Goal: Information Seeking & Learning: Learn about a topic

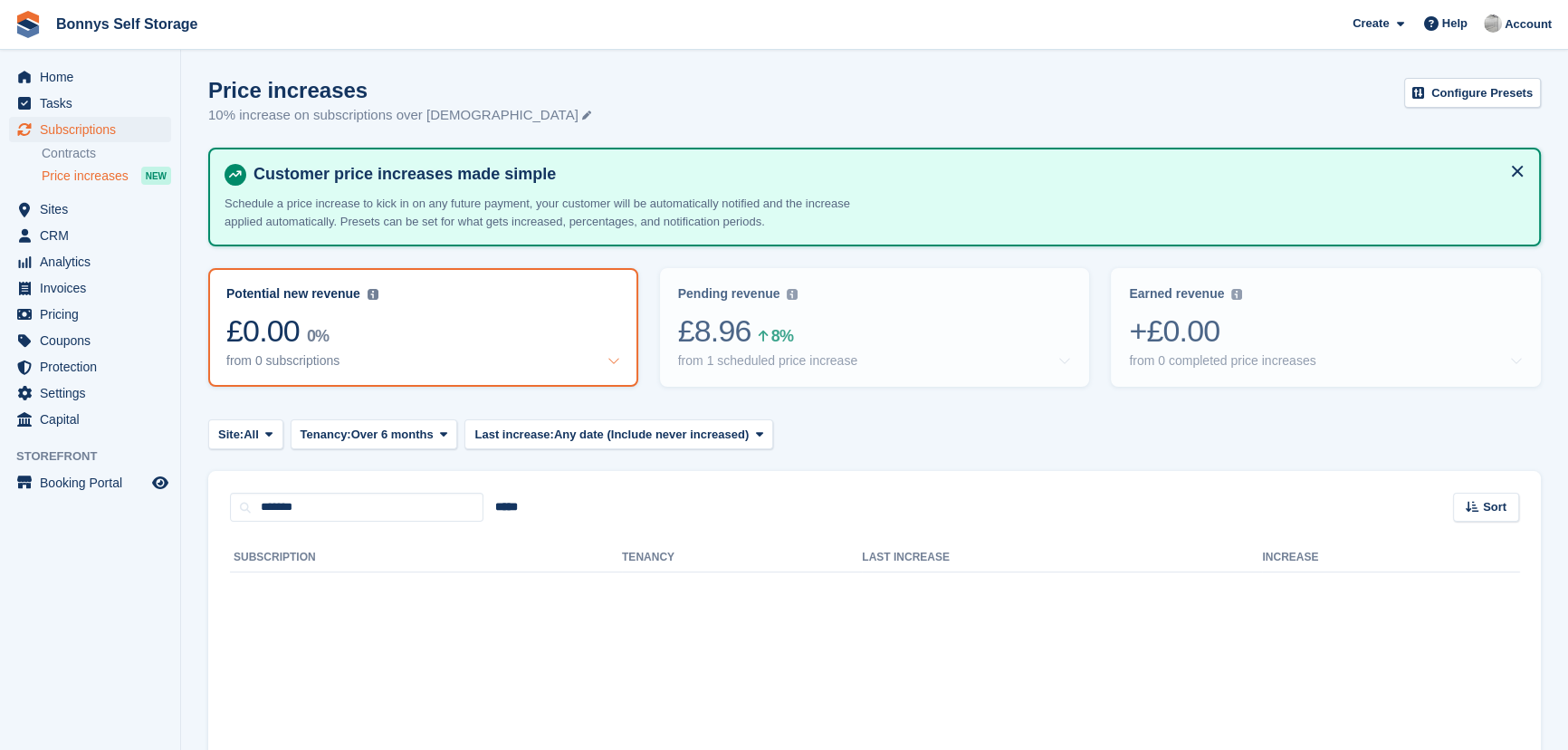
click at [86, 175] on span "Price increases" at bounding box center [85, 176] width 87 height 17
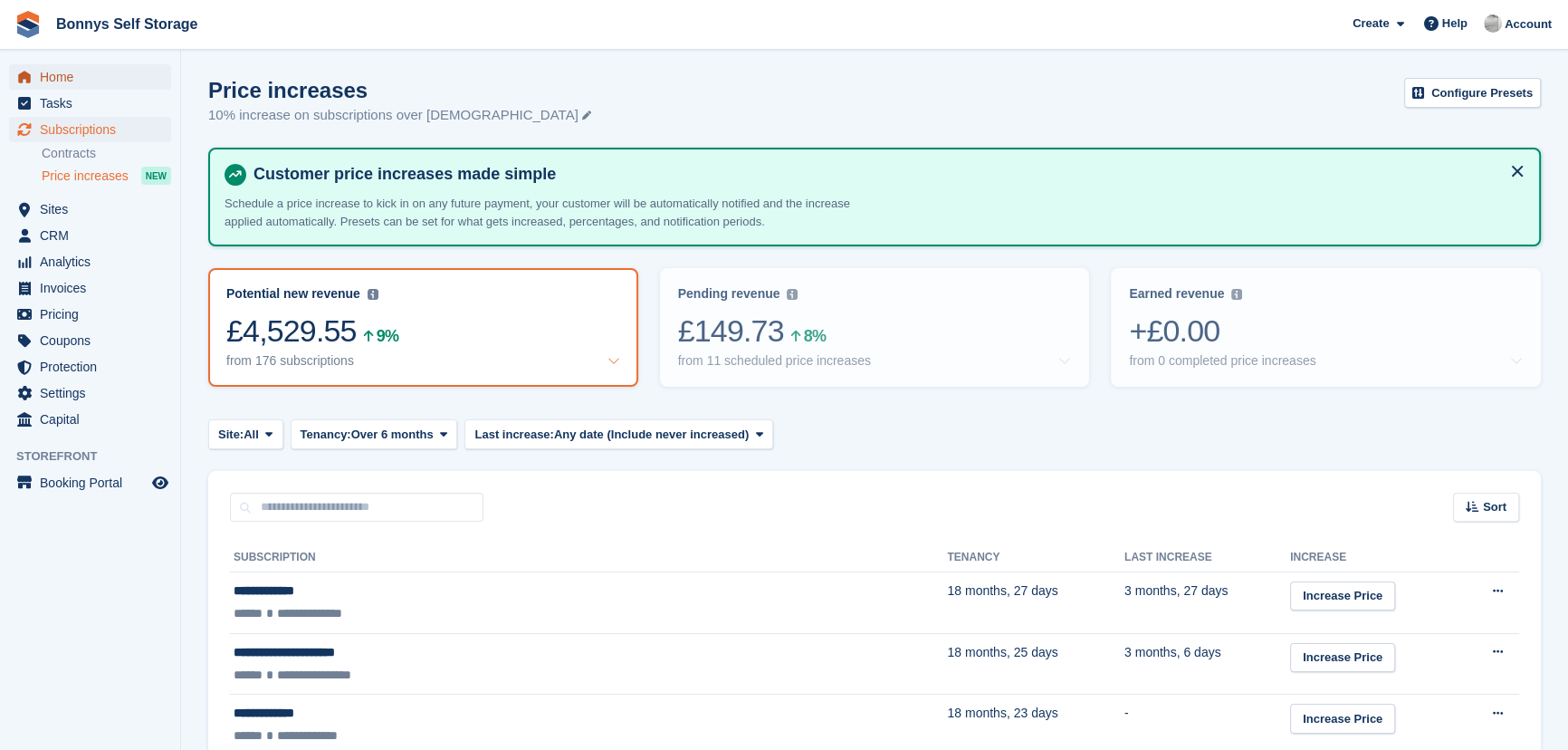
click at [96, 79] on span "Home" at bounding box center [93, 76] width 108 height 25
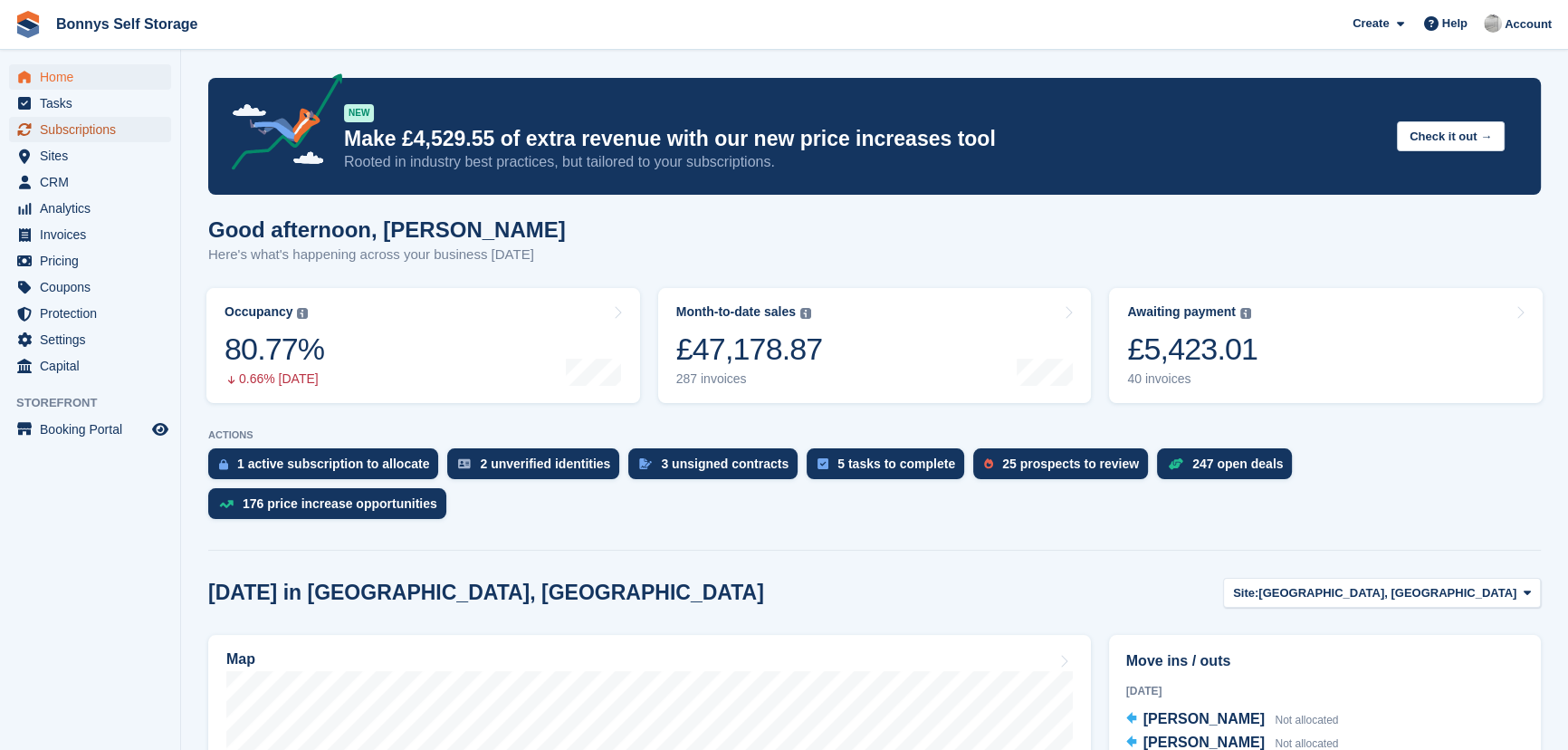
click at [54, 135] on span "Subscriptions" at bounding box center [93, 129] width 108 height 25
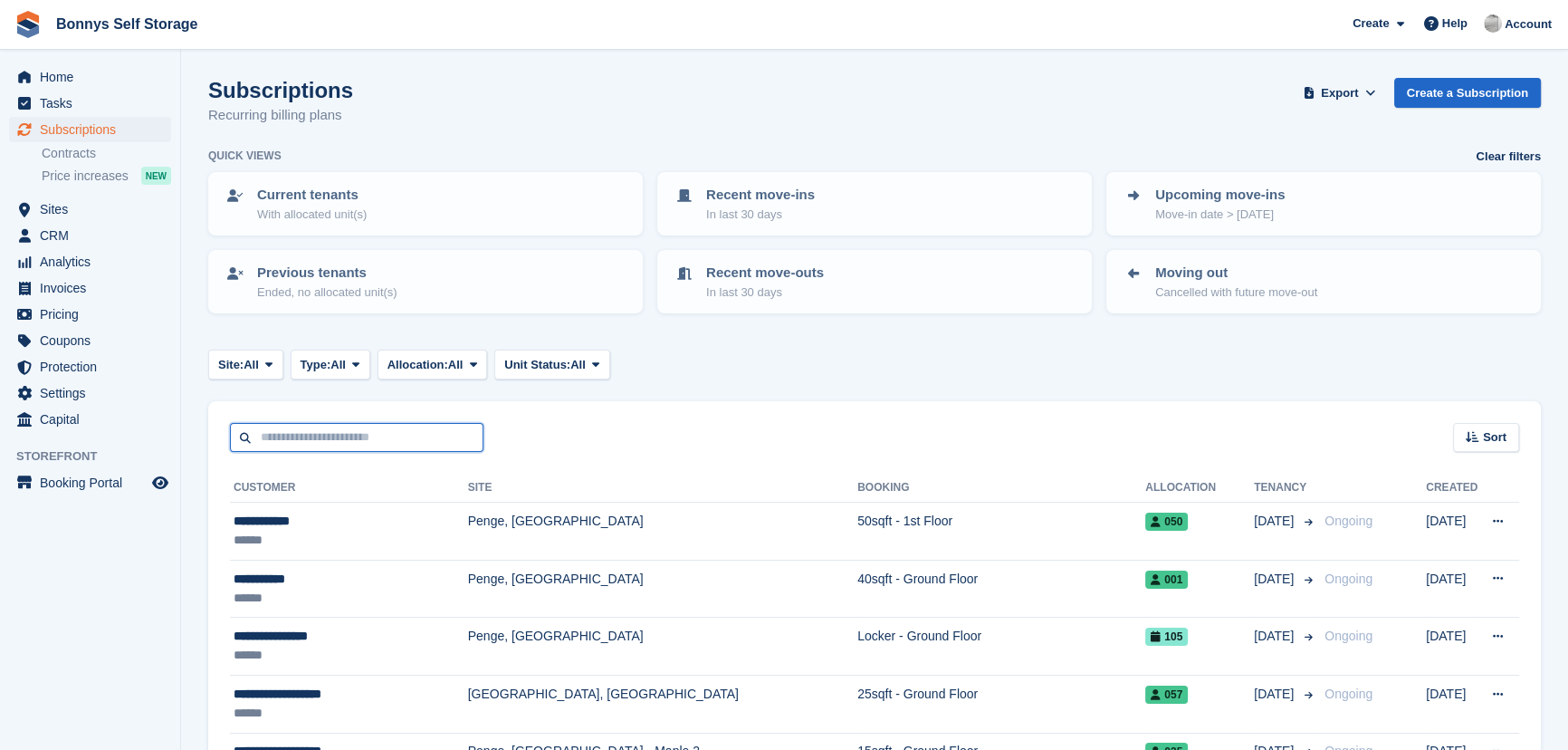
click at [274, 442] on input "text" at bounding box center [357, 438] width 254 height 30
type input "*"
type input "***"
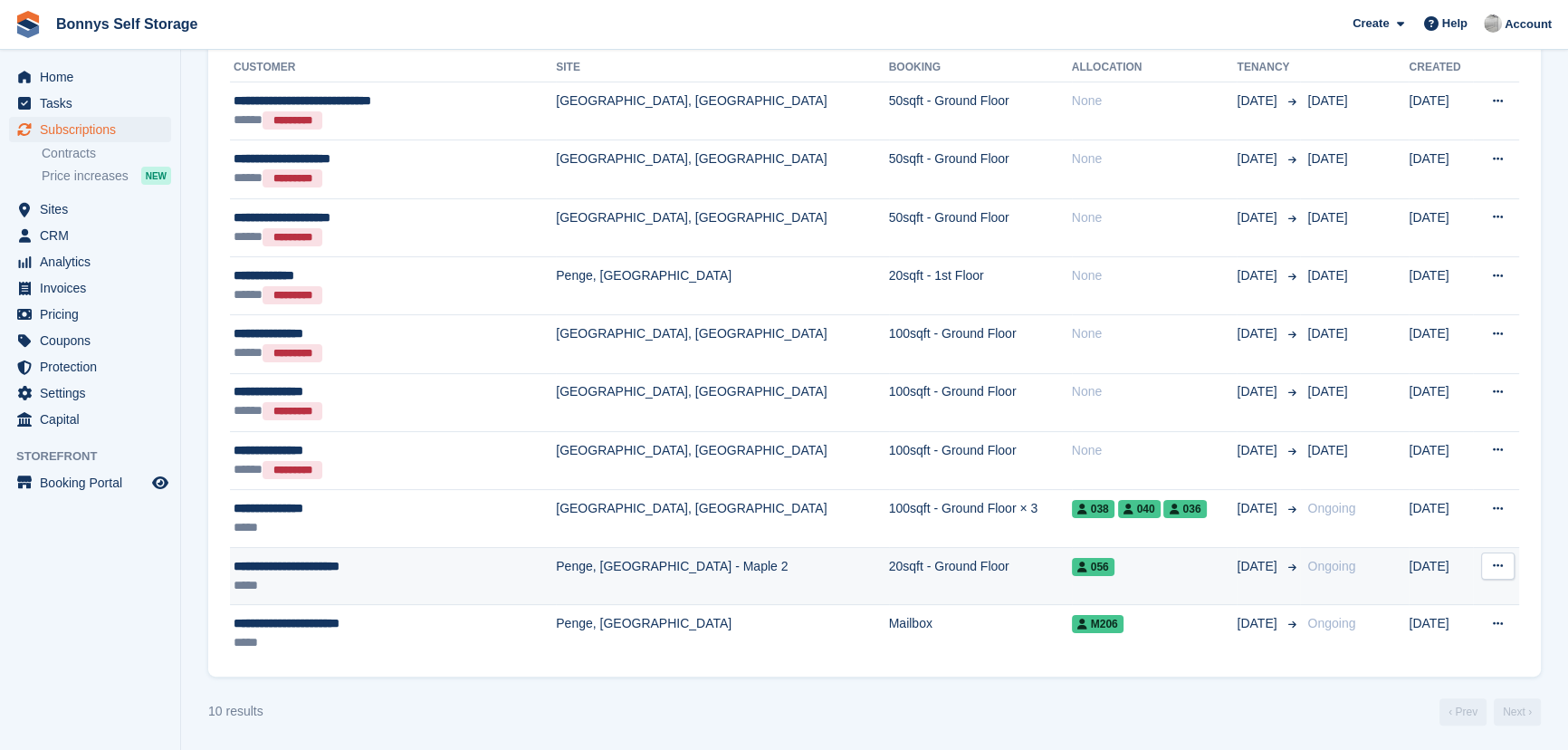
scroll to position [421, 0]
click at [410, 571] on div "**********" at bounding box center [364, 565] width 261 height 19
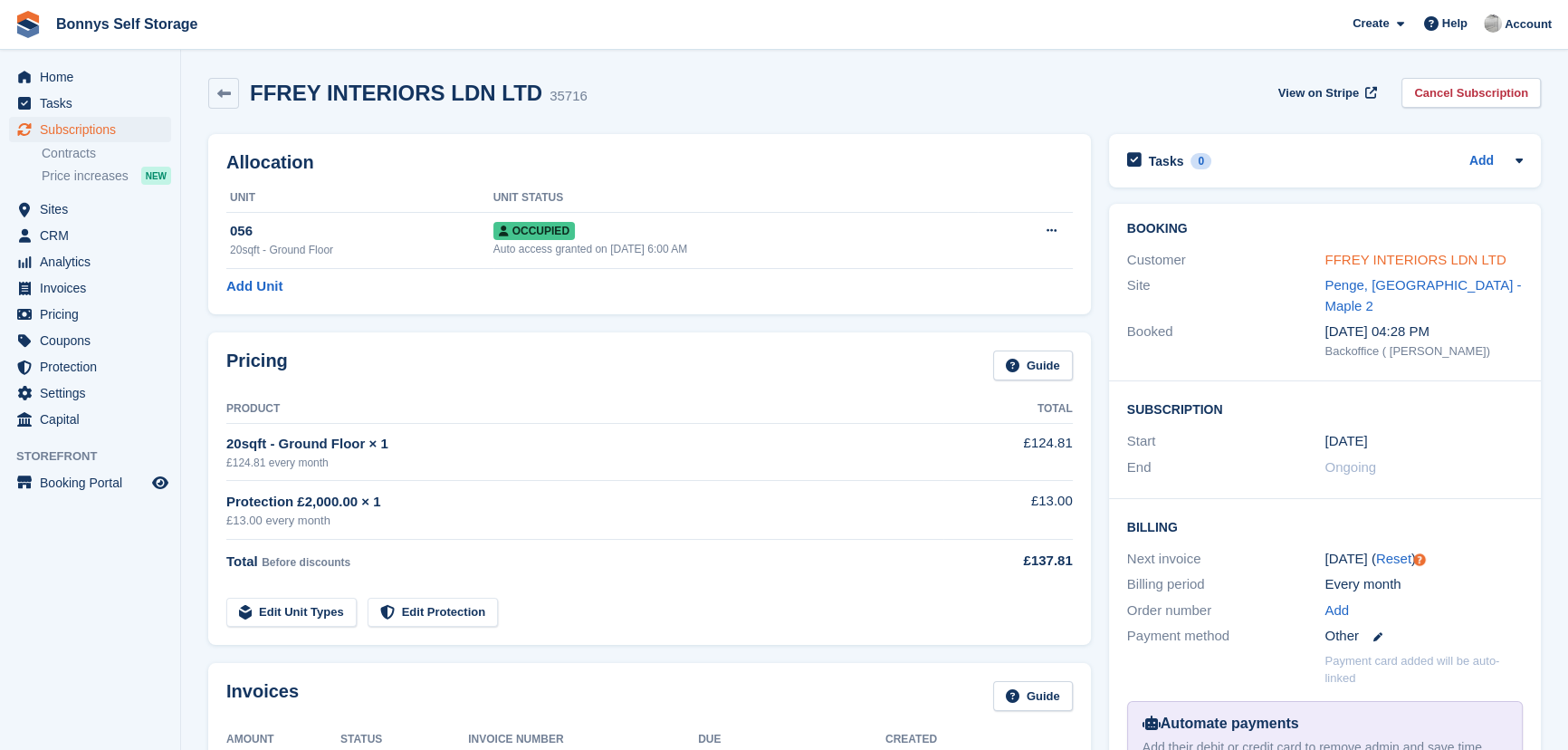
click at [1394, 259] on link "FFREY INTERIORS LDN LTD" at bounding box center [1415, 259] width 181 height 15
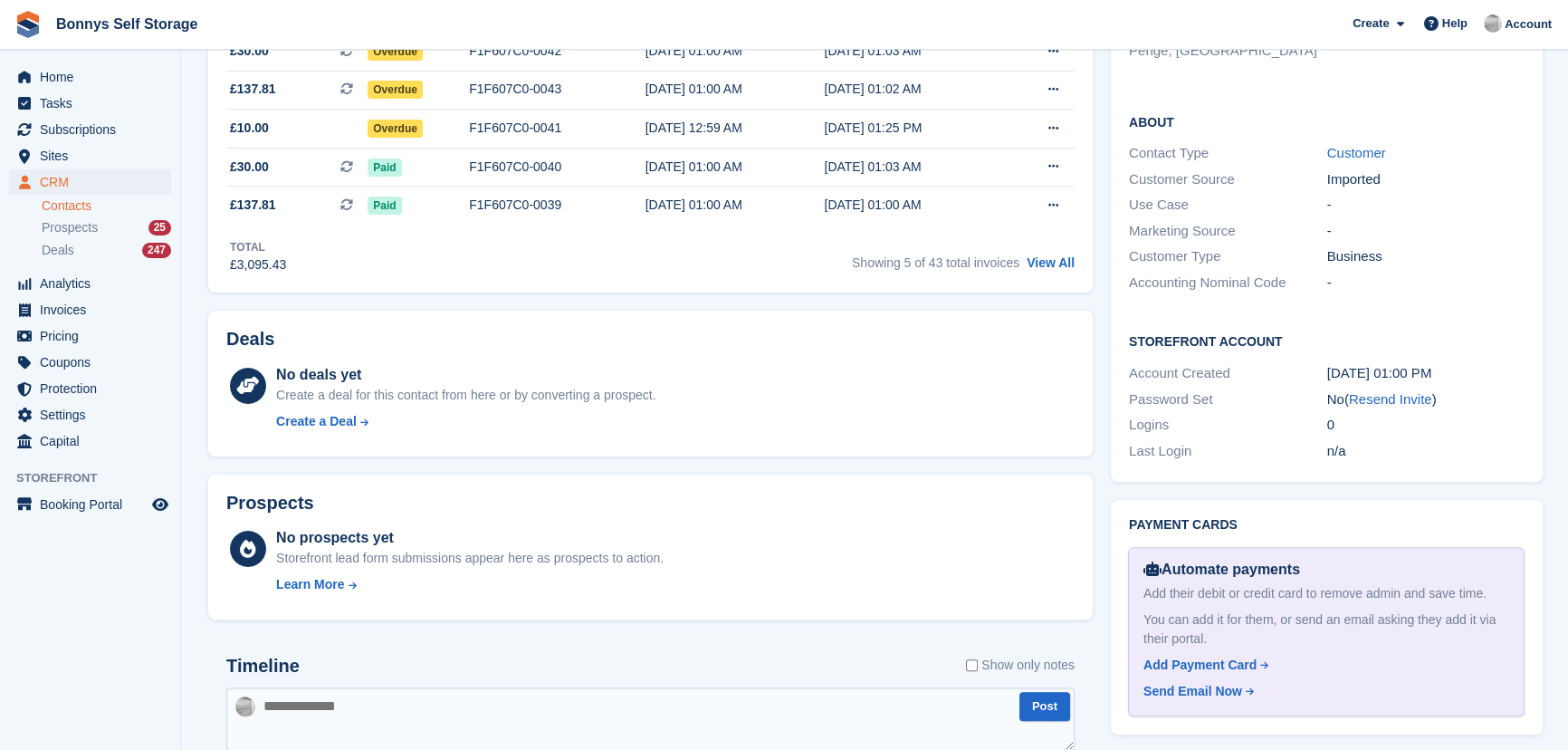
scroll to position [823, 0]
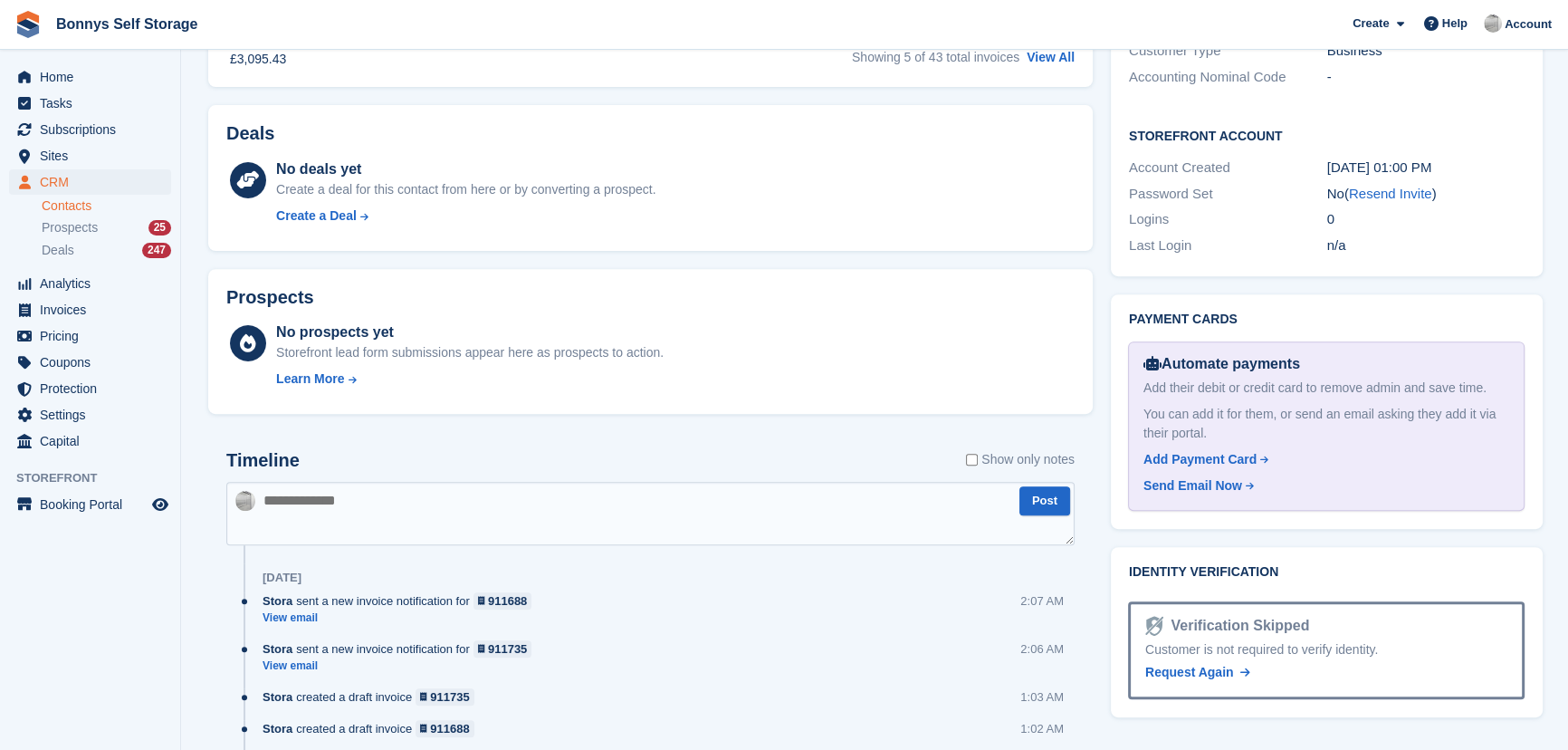
click at [496, 504] on textarea at bounding box center [650, 513] width 848 height 63
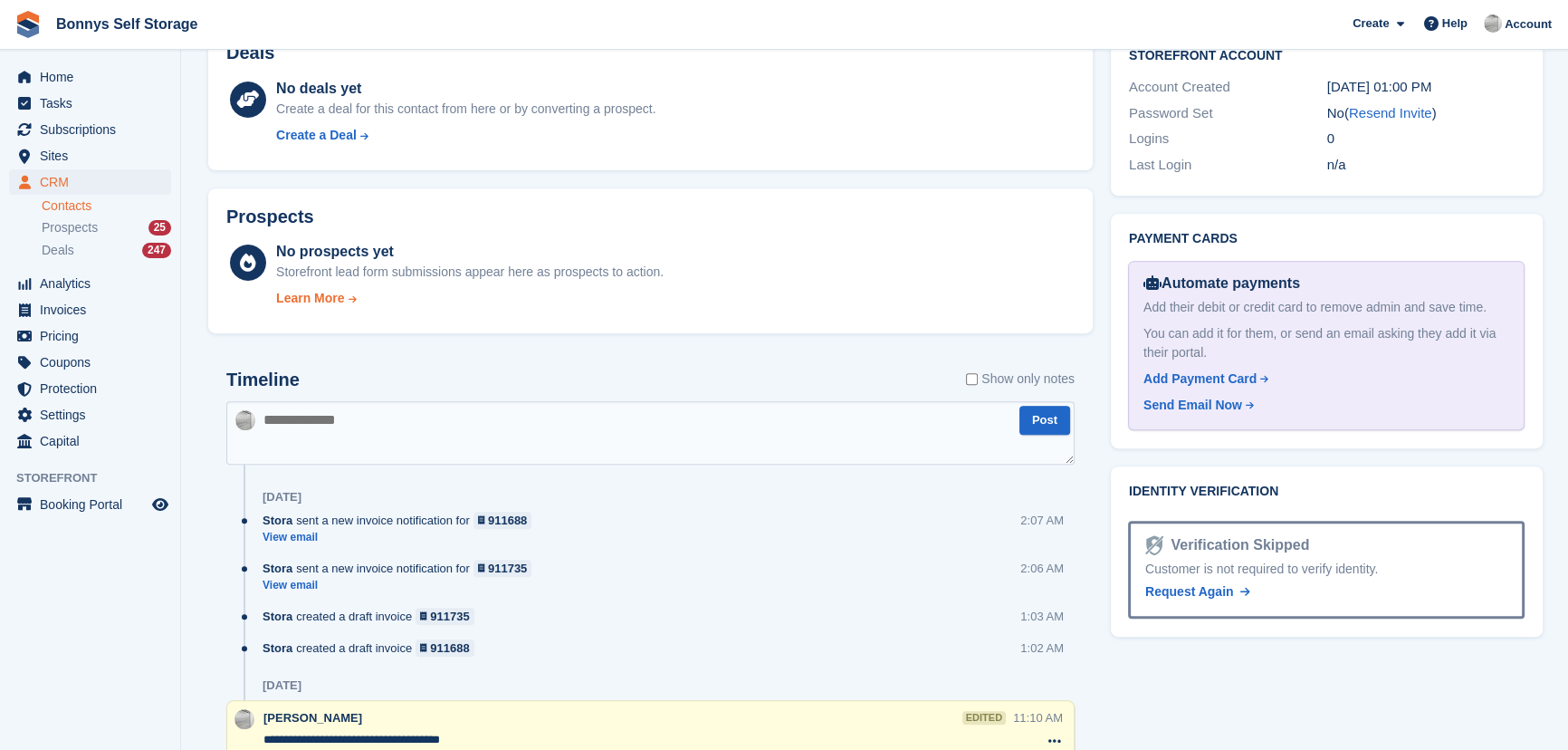
scroll to position [1152, 0]
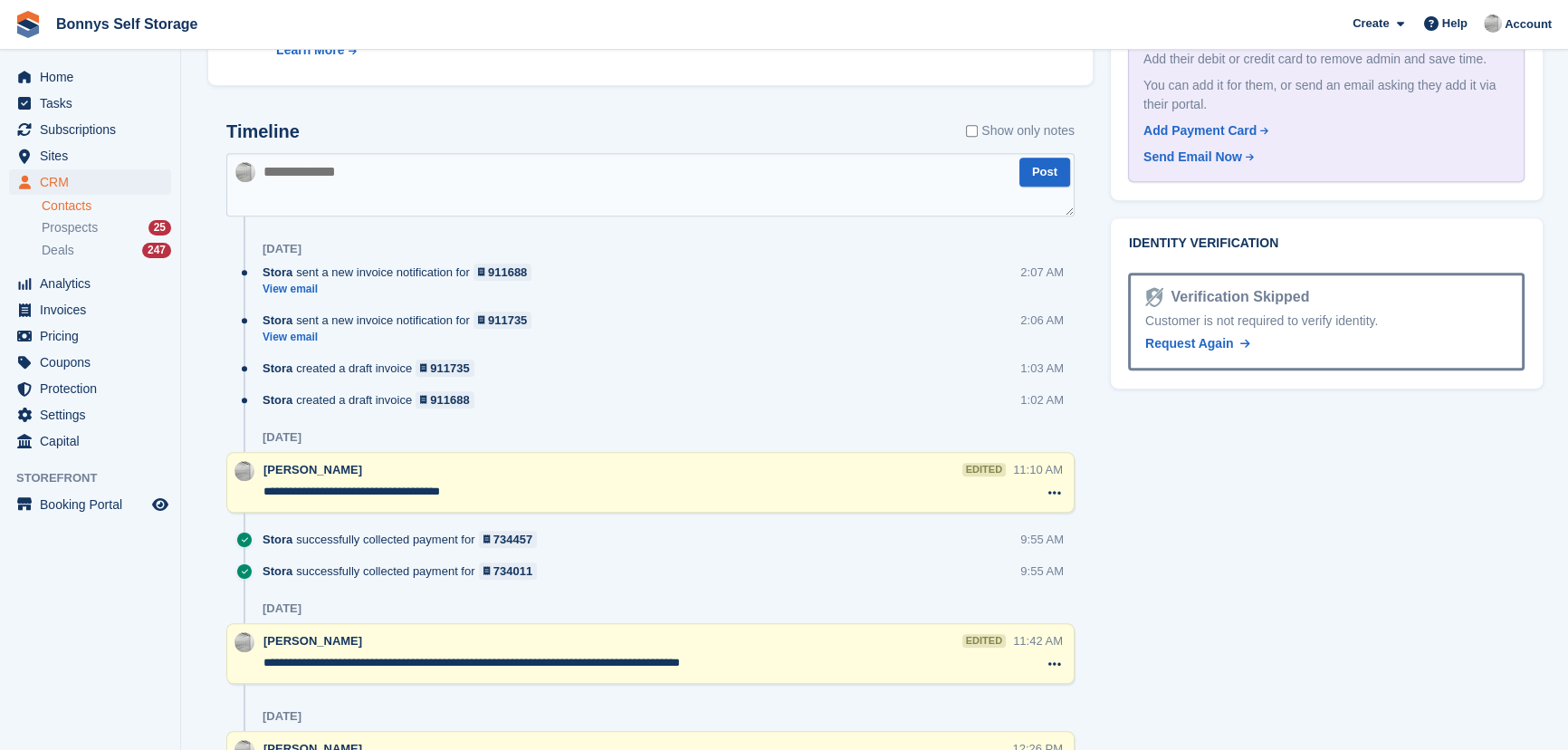
click at [436, 179] on textarea at bounding box center [650, 184] width 848 height 63
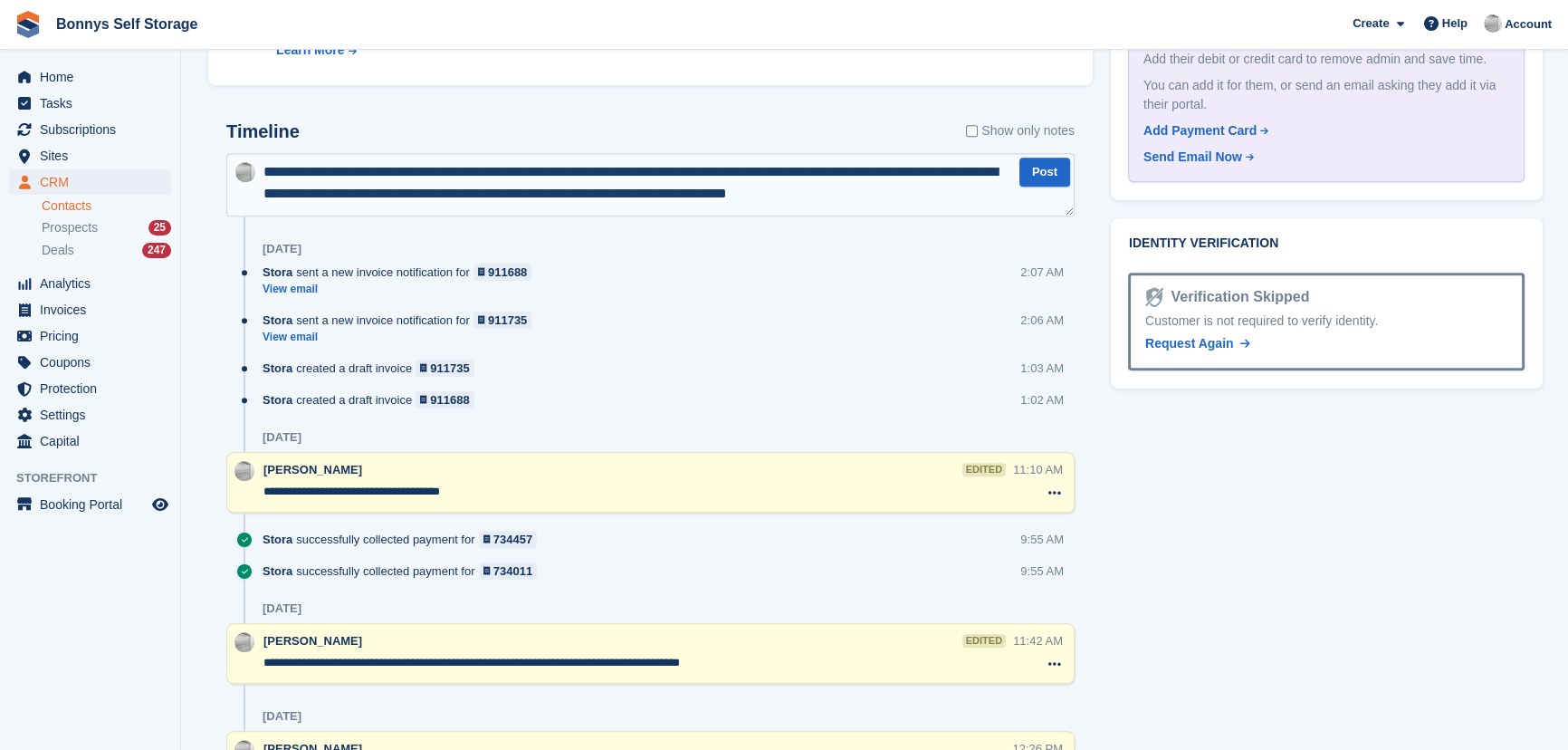
click at [868, 195] on textarea "**********" at bounding box center [650, 184] width 848 height 63
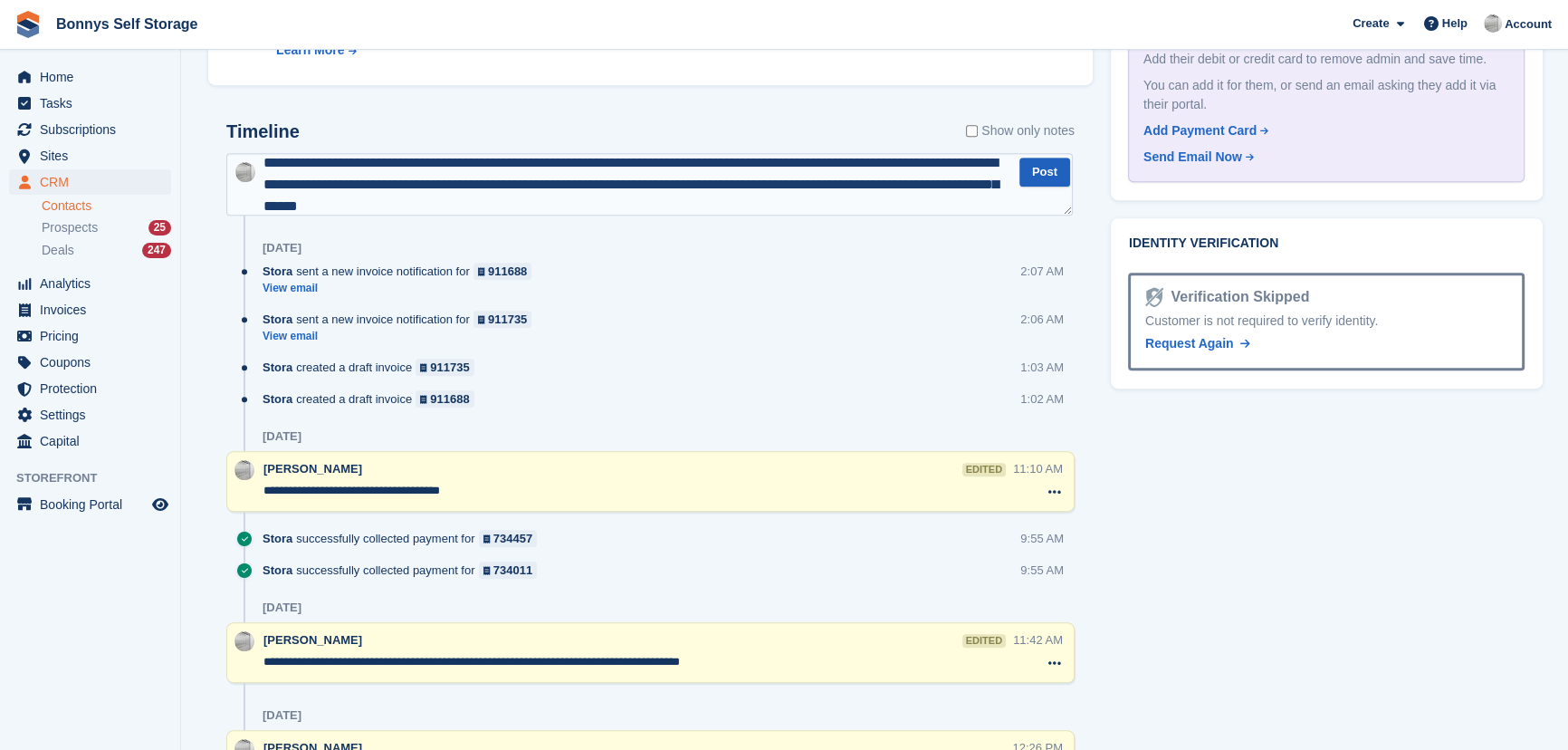
type textarea "**********"
click at [1057, 172] on button "Post" at bounding box center [1045, 173] width 51 height 30
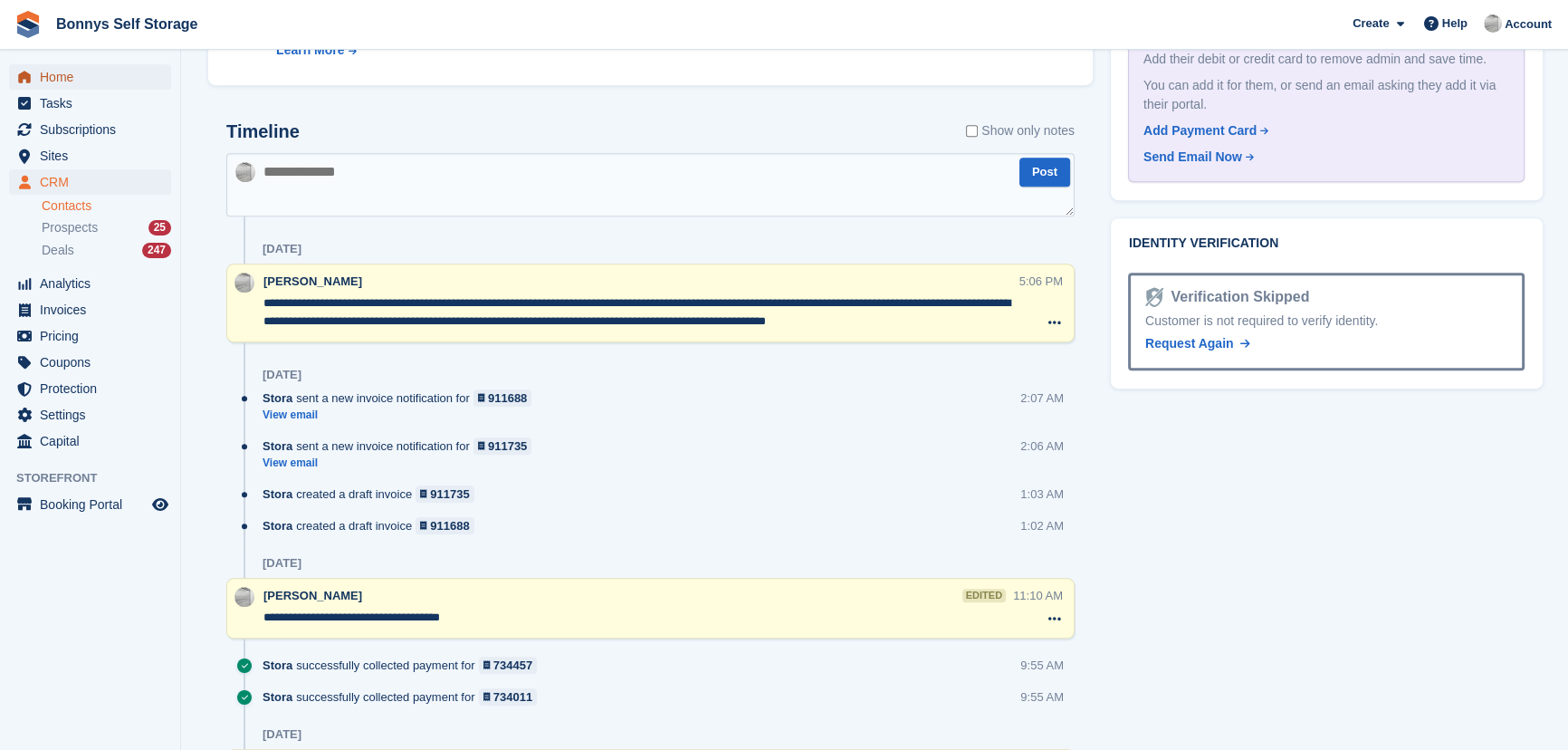
click at [56, 80] on span "Home" at bounding box center [93, 76] width 108 height 25
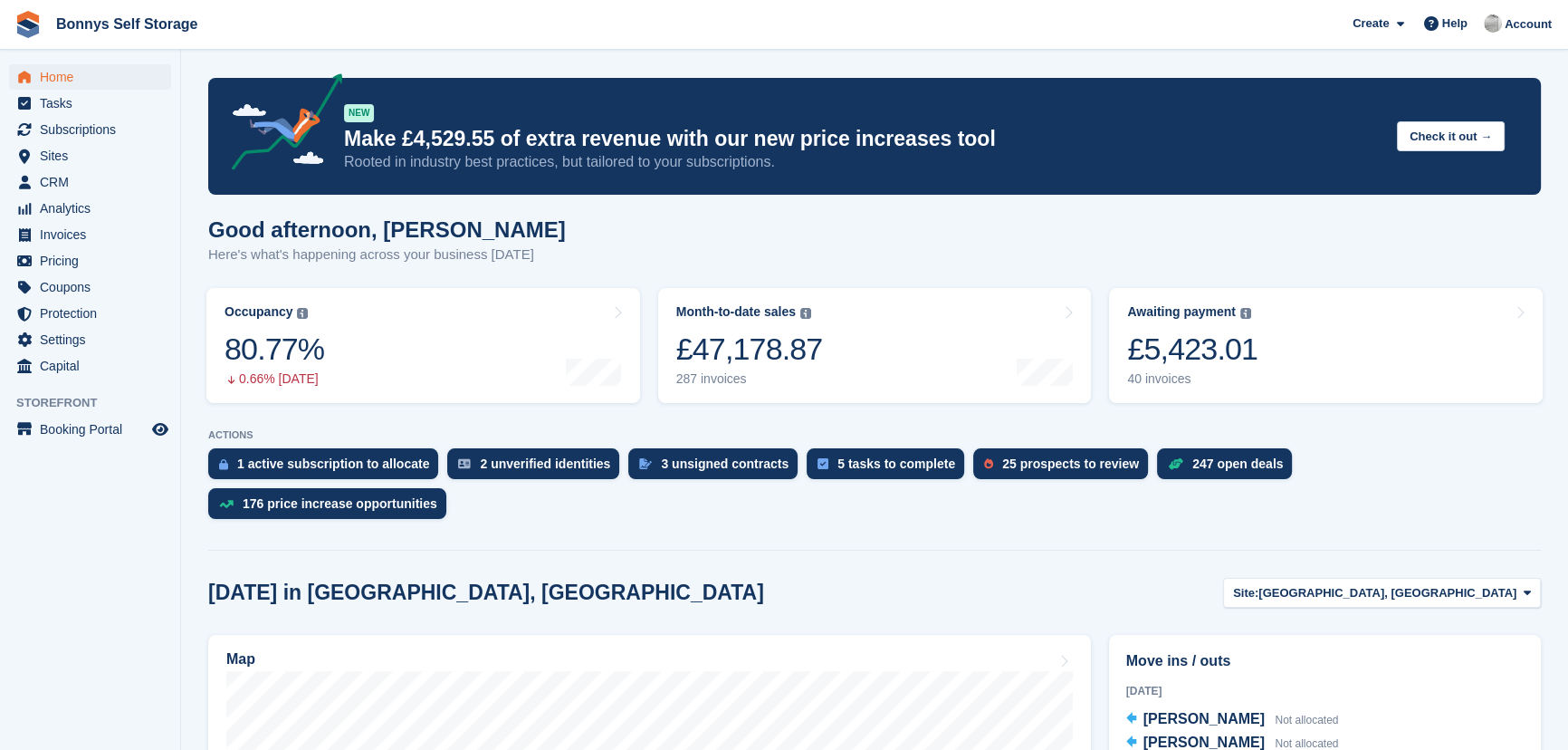
drag, startPoint x: 80, startPoint y: 213, endPoint x: 79, endPoint y: 246, distance: 33.0
click at [80, 213] on span "Analytics" at bounding box center [93, 208] width 108 height 25
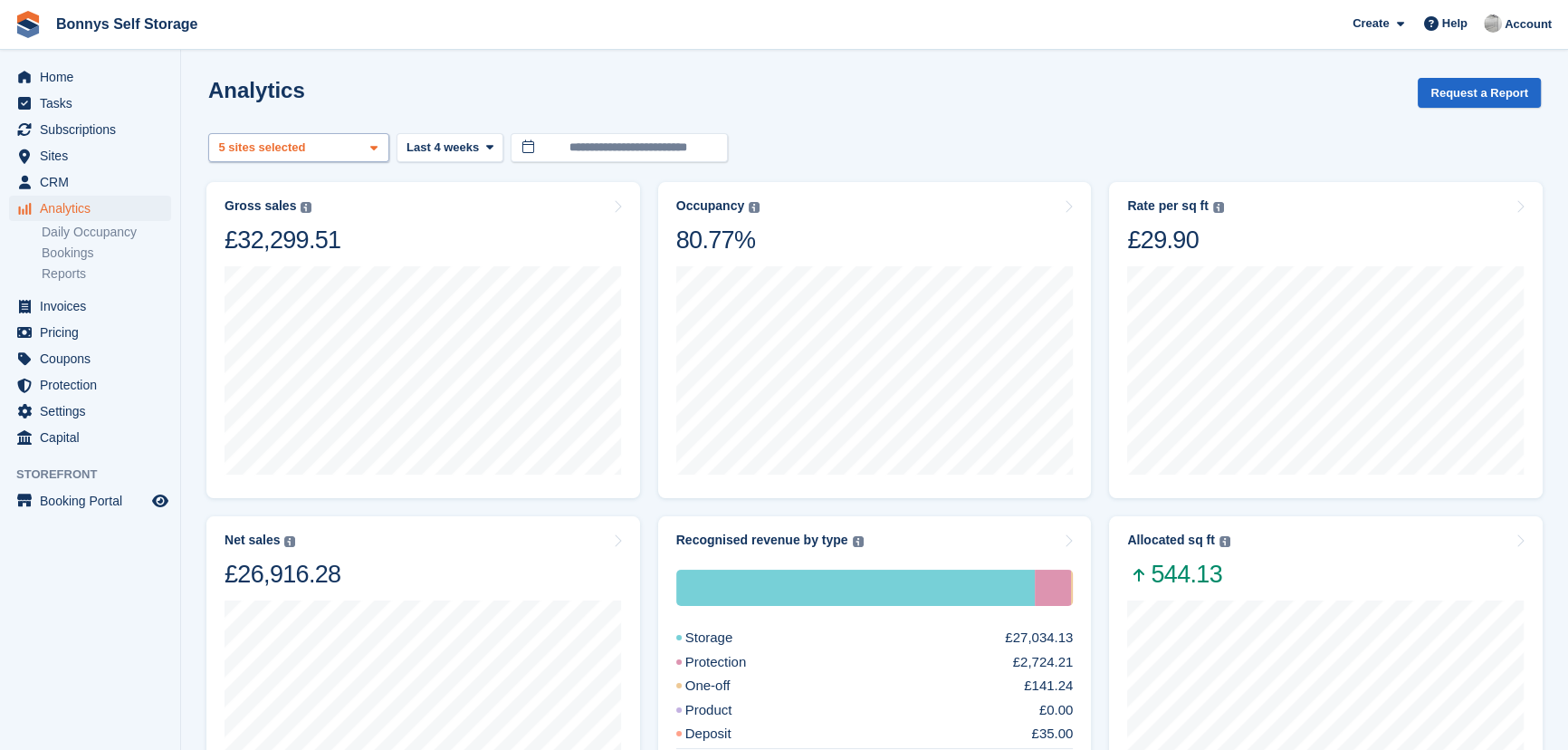
click at [349, 154] on div "[GEOGRAPHIC_DATA], [GEOGRAPHIC_DATA] 2 sites selected 3 sites selected 4 sites …" at bounding box center [299, 148] width 181 height 30
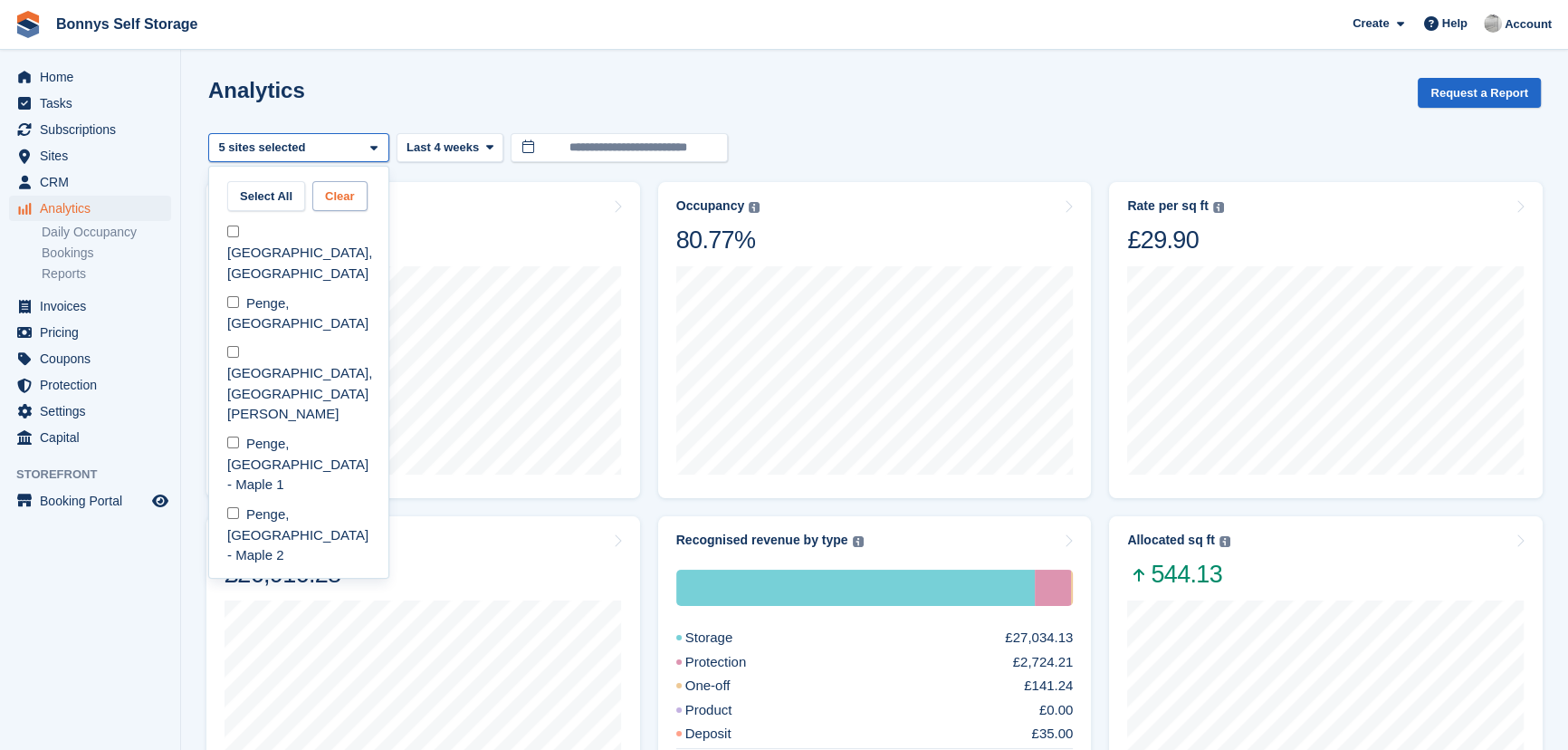
click at [338, 192] on button "Clear" at bounding box center [340, 196] width 56 height 30
click at [317, 237] on div "[GEOGRAPHIC_DATA], [GEOGRAPHIC_DATA]" at bounding box center [298, 253] width 165 height 71
select select "****"
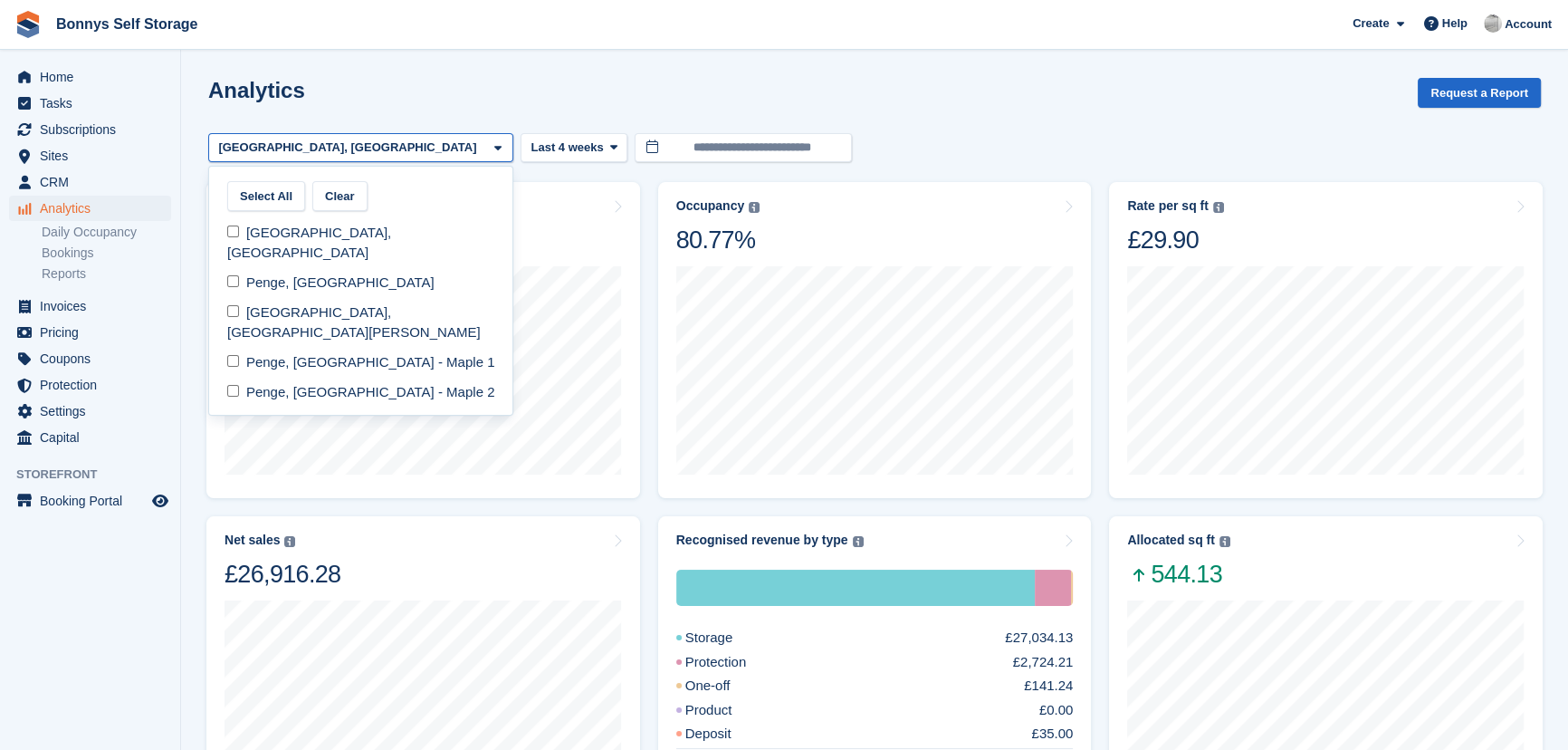
click at [480, 104] on div "Analytics Request a Report" at bounding box center [875, 104] width 1333 height 52
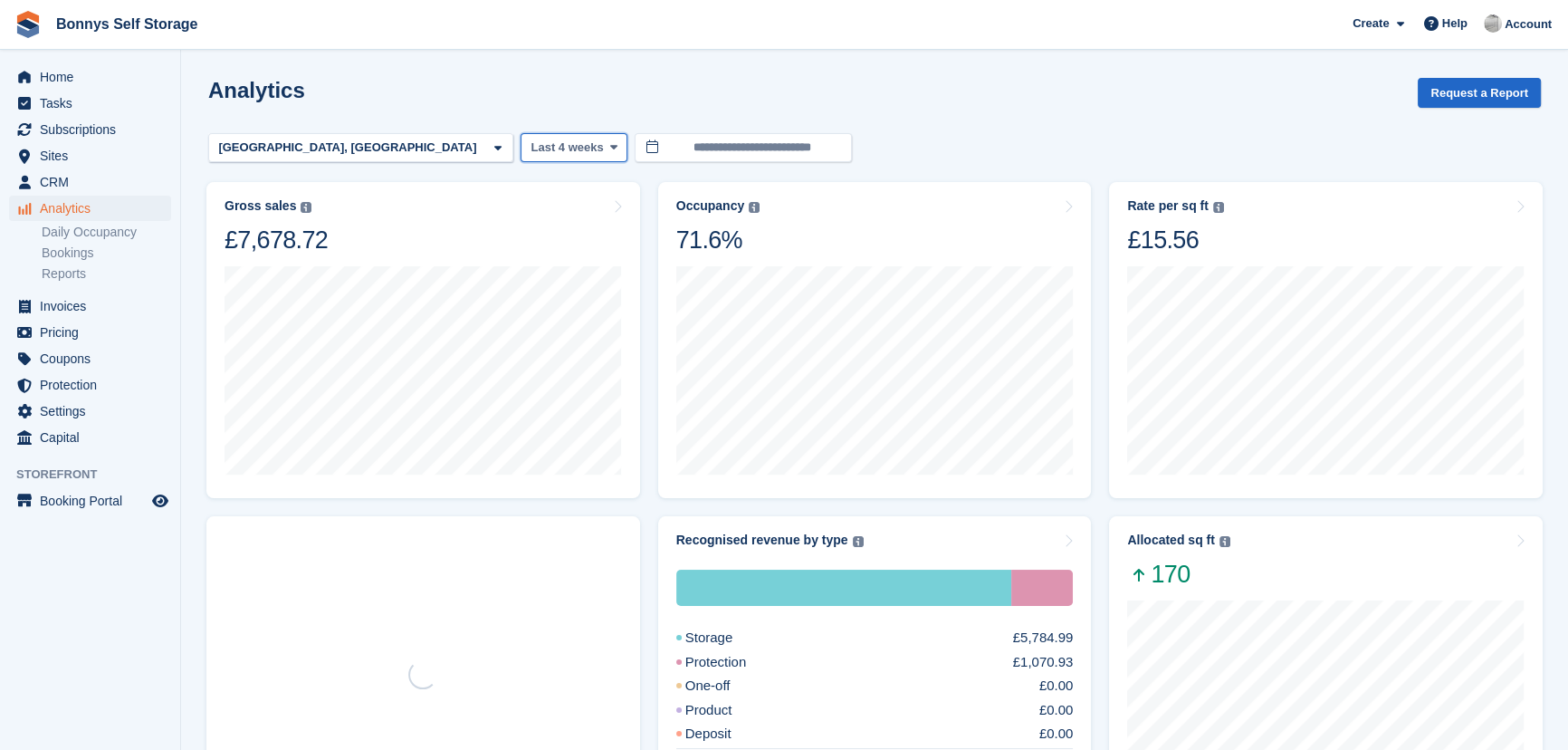
click at [530, 144] on span "Last 4 weeks" at bounding box center [566, 147] width 73 height 18
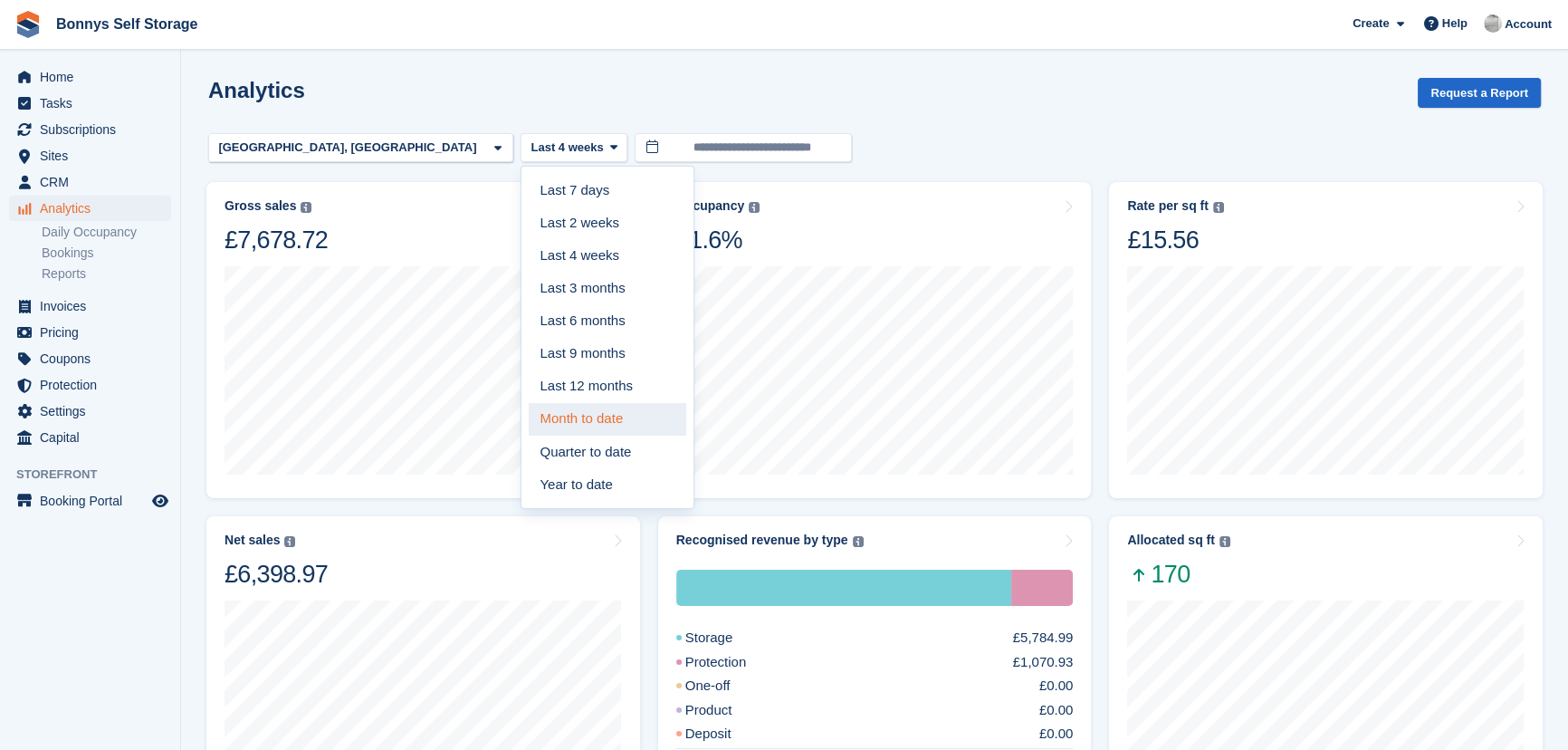
click at [529, 421] on link "Month to date" at bounding box center [608, 419] width 158 height 33
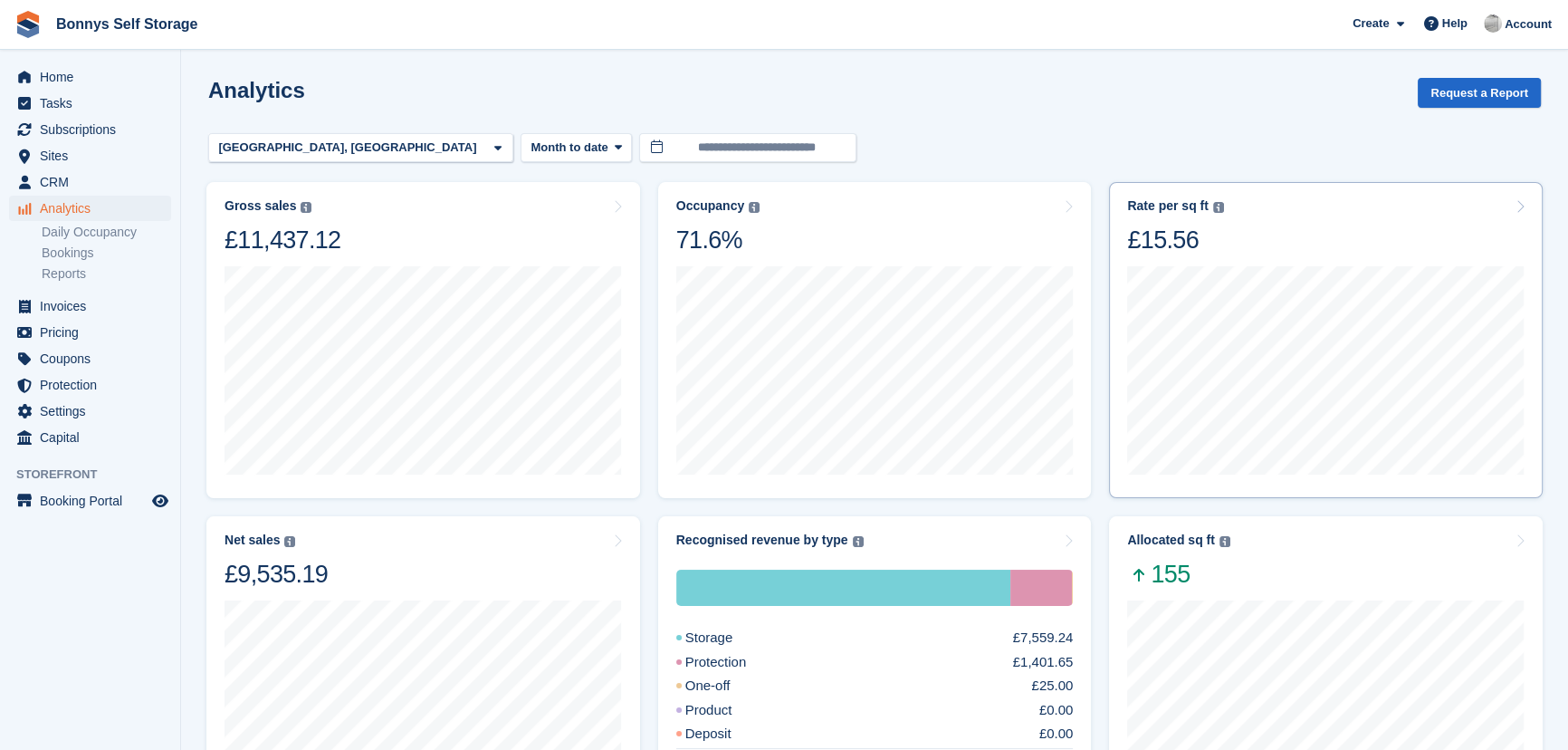
click at [1419, 218] on div "Rate per sq ft Annualized storage revenue (after discounts, excluding tax) divi…" at bounding box center [1326, 226] width 397 height 57
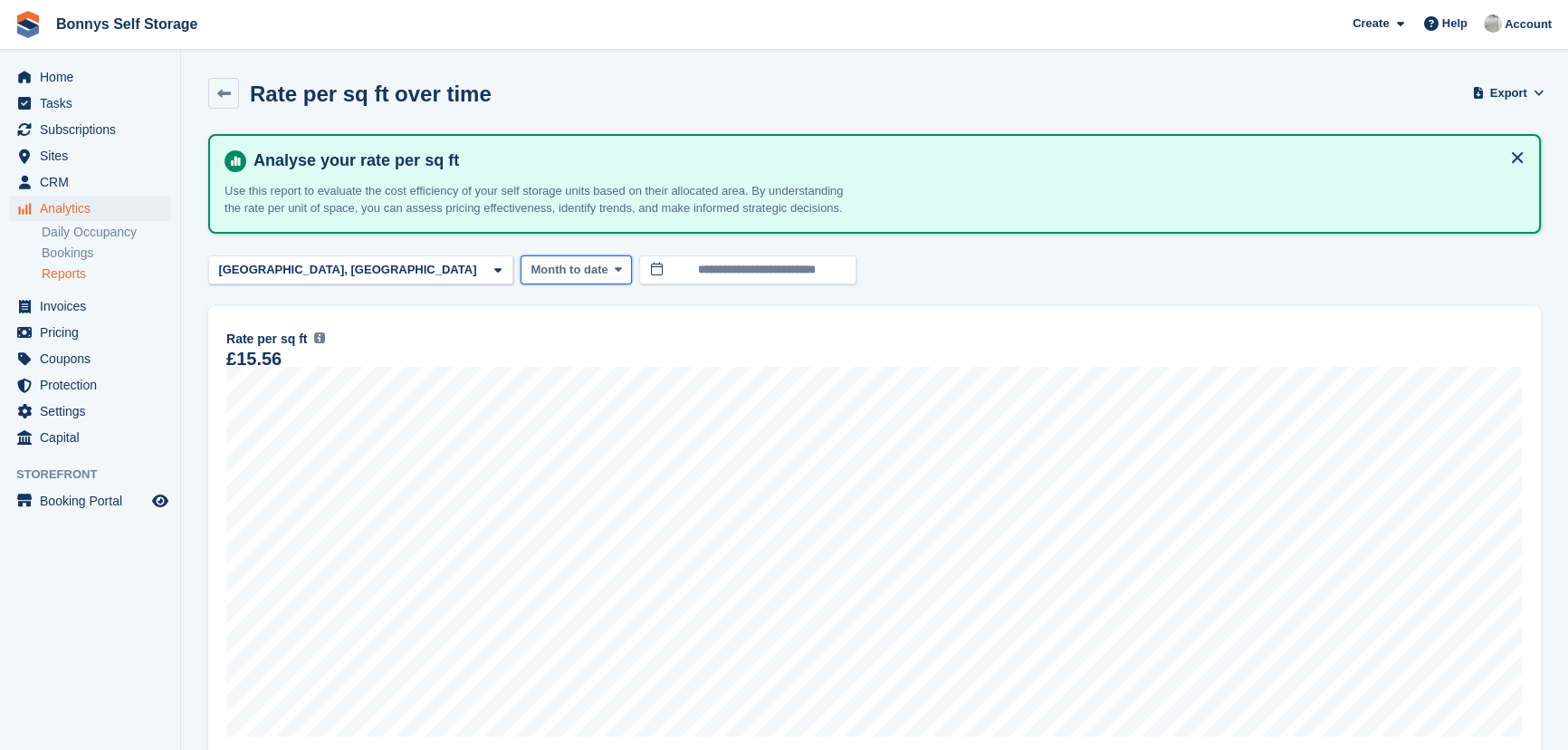
click at [530, 265] on span "Month to date" at bounding box center [569, 269] width 77 height 18
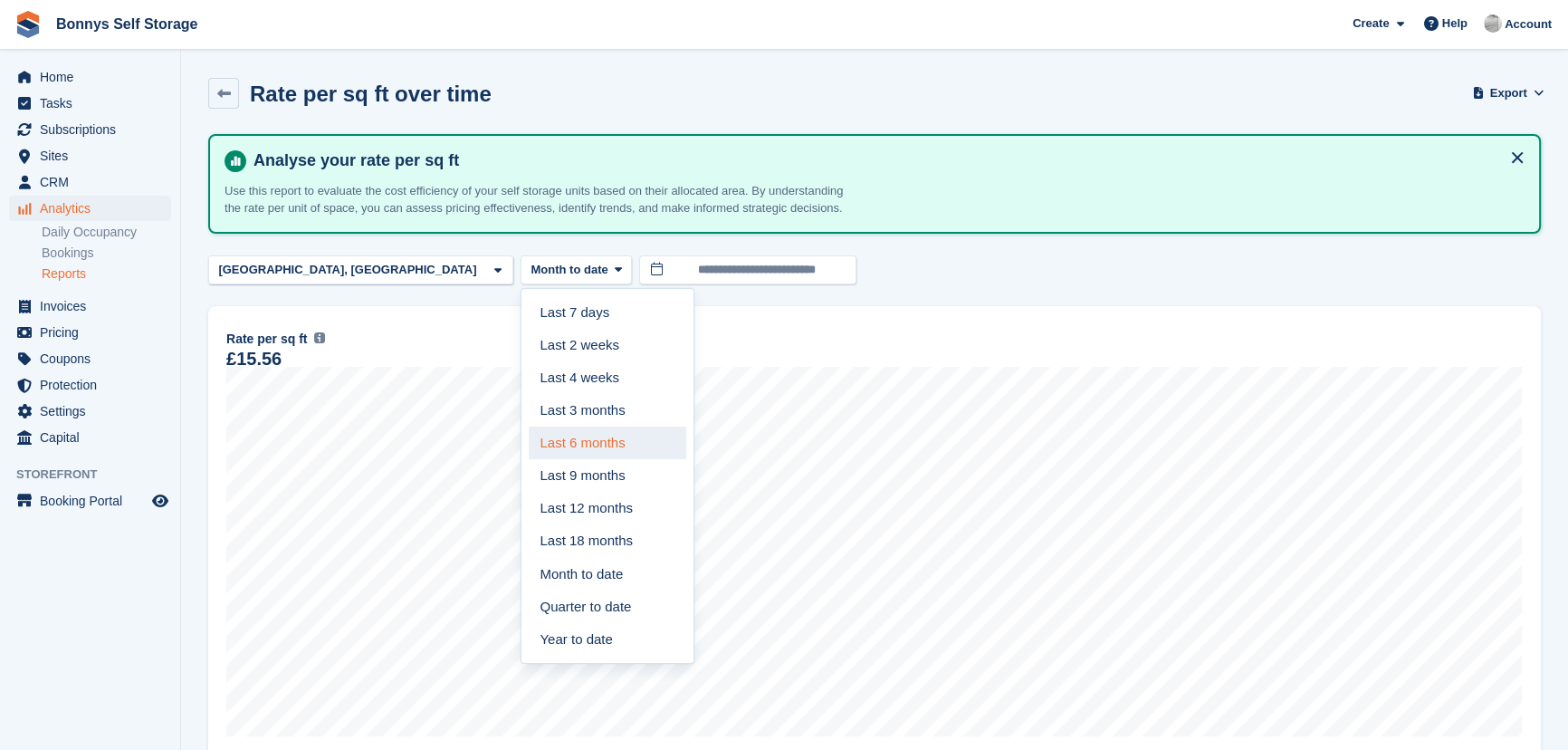
click at [529, 442] on link "Last 6 months" at bounding box center [608, 442] width 158 height 33
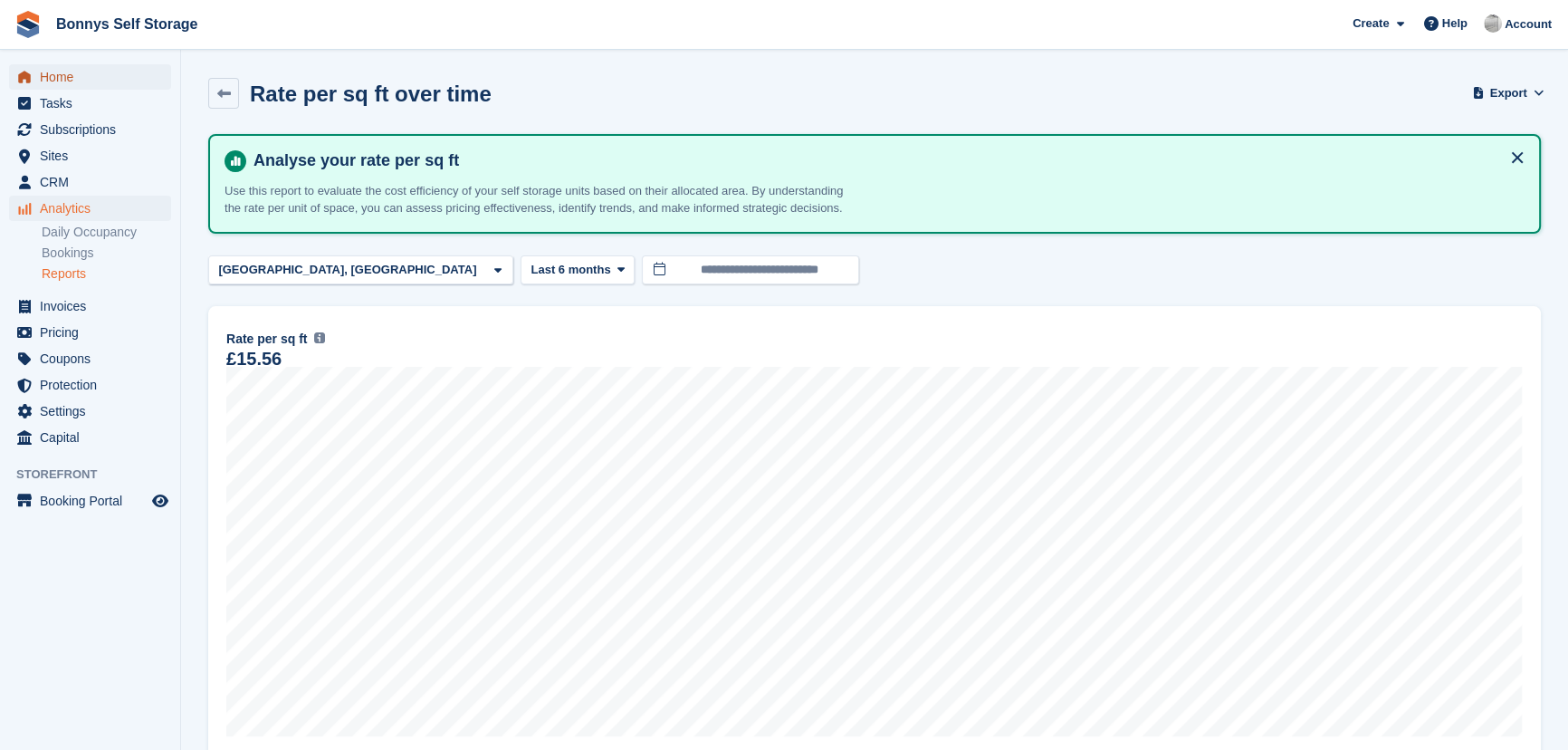
click at [37, 75] on link "Home" at bounding box center [91, 76] width 162 height 25
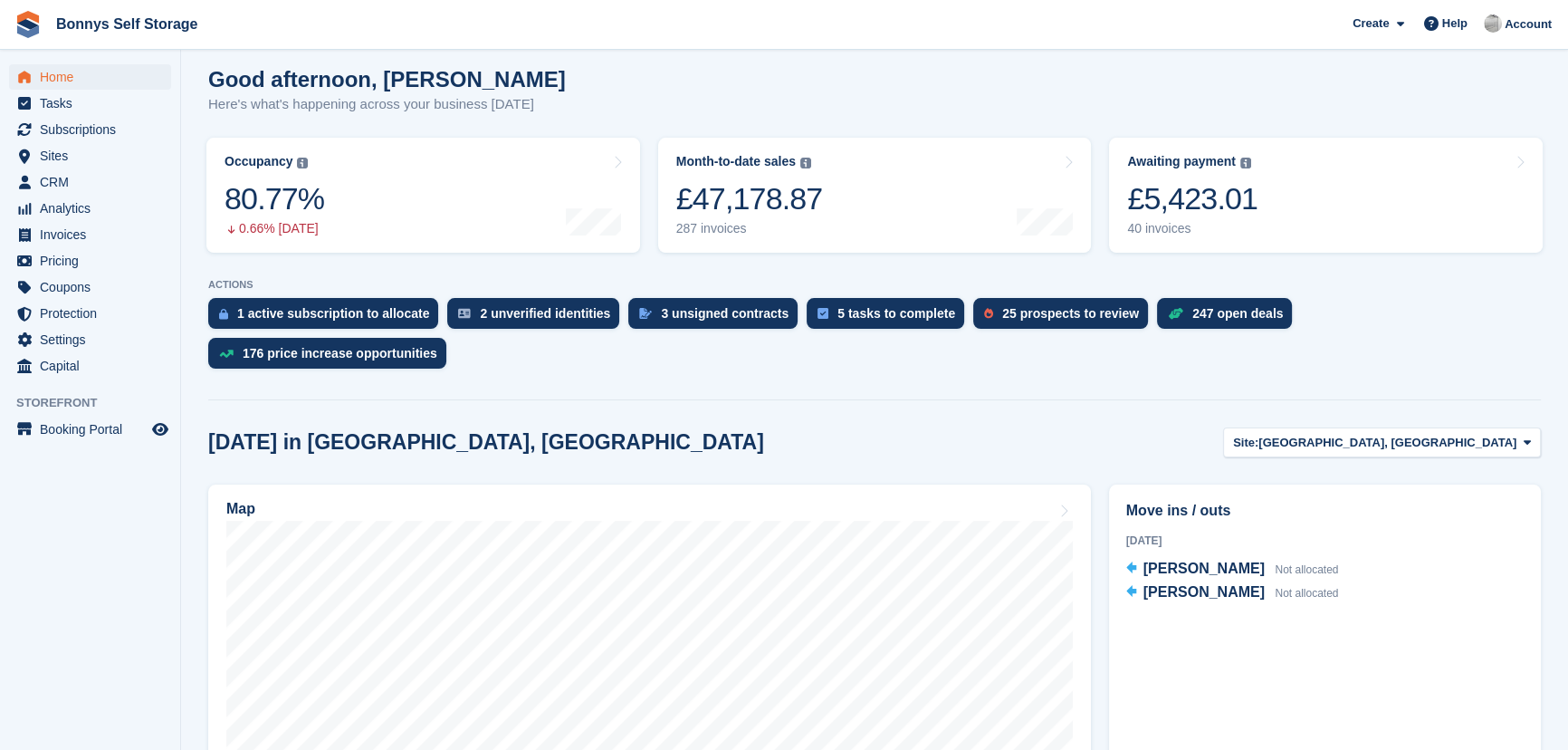
scroll to position [164, 0]
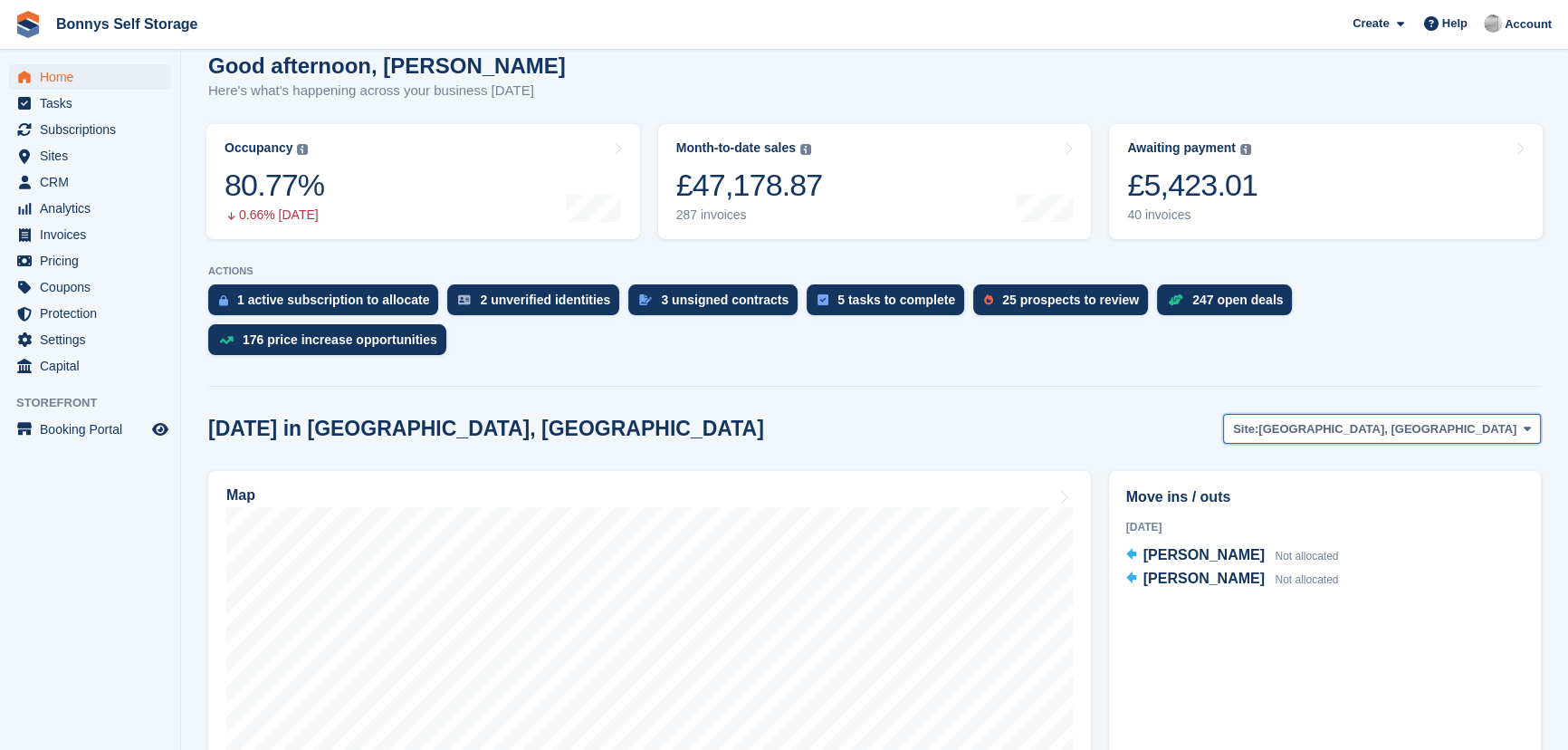
click at [1421, 420] on span "[GEOGRAPHIC_DATA], [GEOGRAPHIC_DATA]" at bounding box center [1388, 428] width 259 height 18
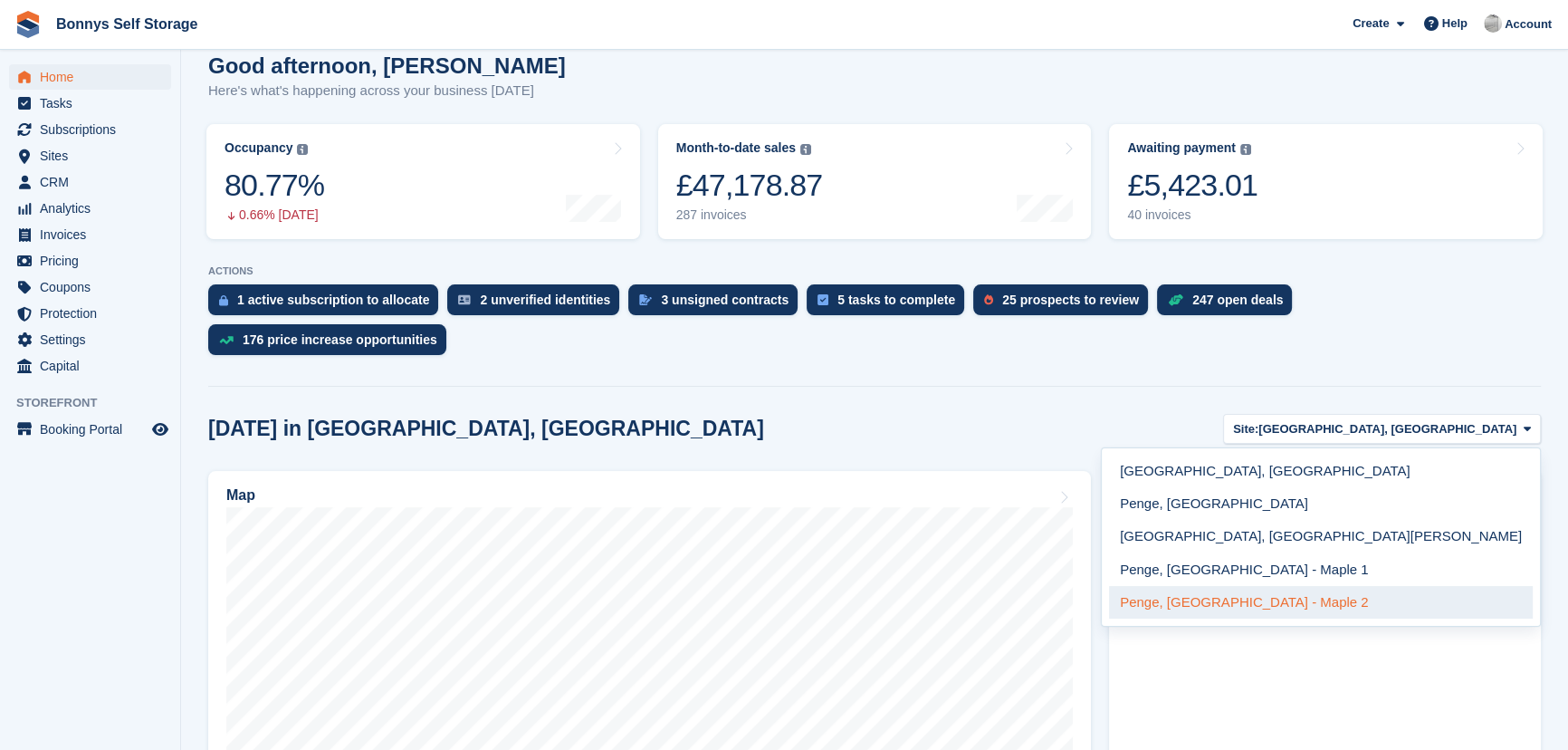
click at [1401, 586] on link "Penge, [GEOGRAPHIC_DATA] - Maple 2" at bounding box center [1321, 602] width 424 height 33
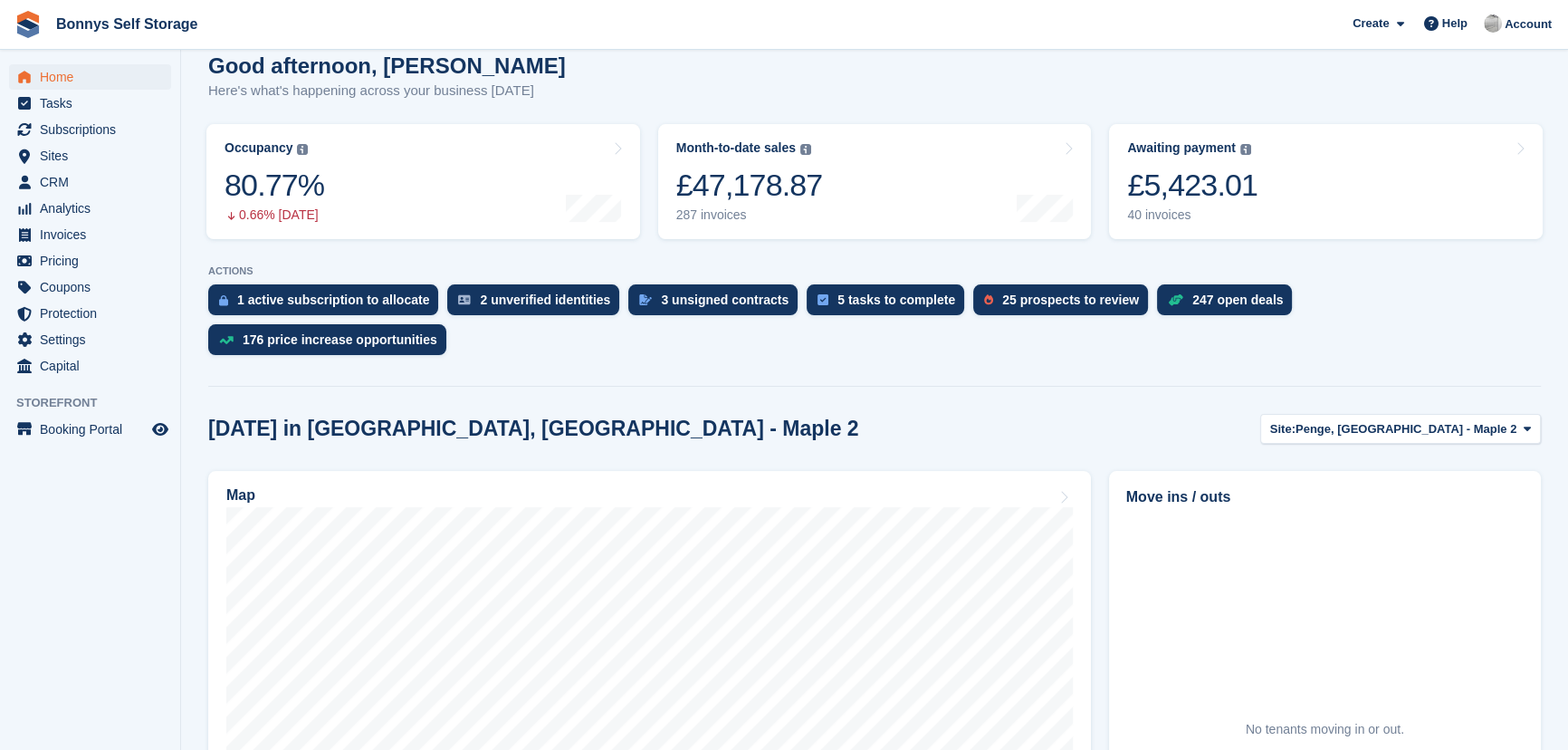
click at [381, 74] on h1 "Good afternoon, [PERSON_NAME]" at bounding box center [387, 66] width 358 height 25
click at [86, 74] on span "Home" at bounding box center [93, 76] width 108 height 25
